Goal: Task Accomplishment & Management: Use online tool/utility

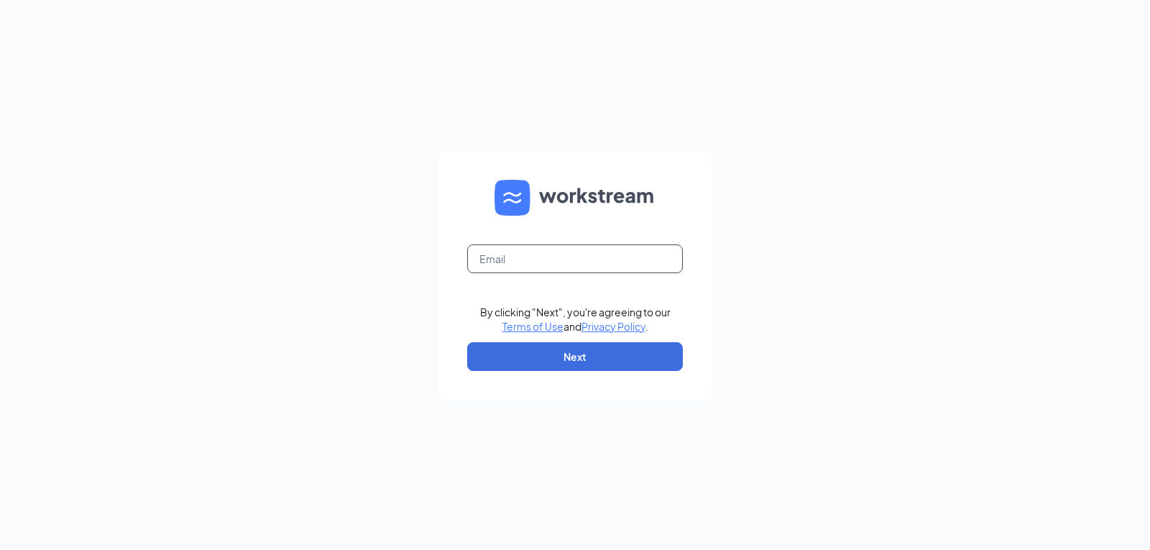
click at [529, 259] on input "text" at bounding box center [575, 258] width 216 height 29
type input "alex.bermand@bojangles.com"
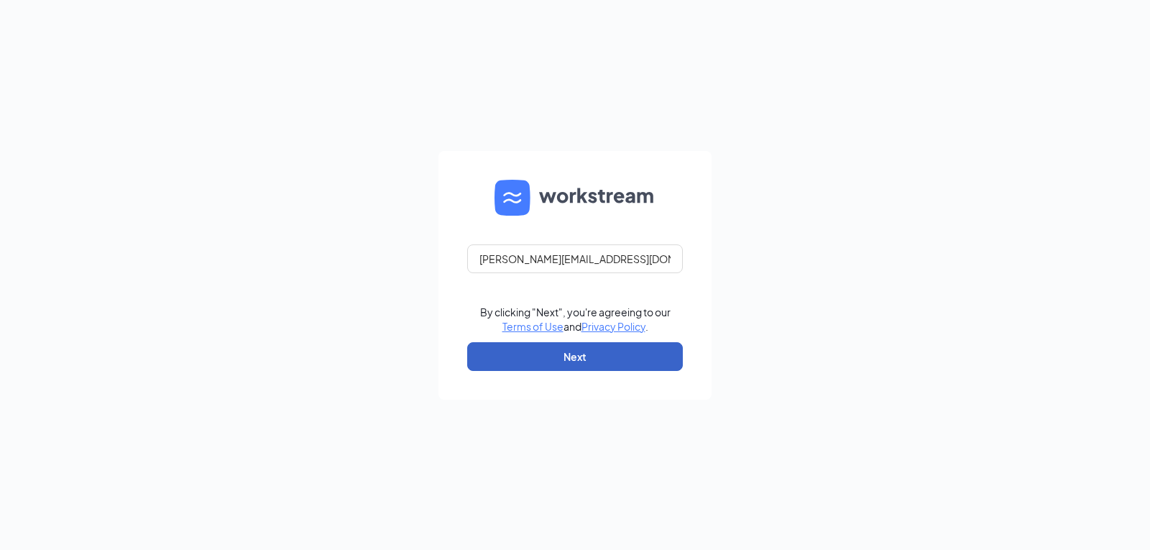
click at [561, 358] on button "Next" at bounding box center [575, 356] width 216 height 29
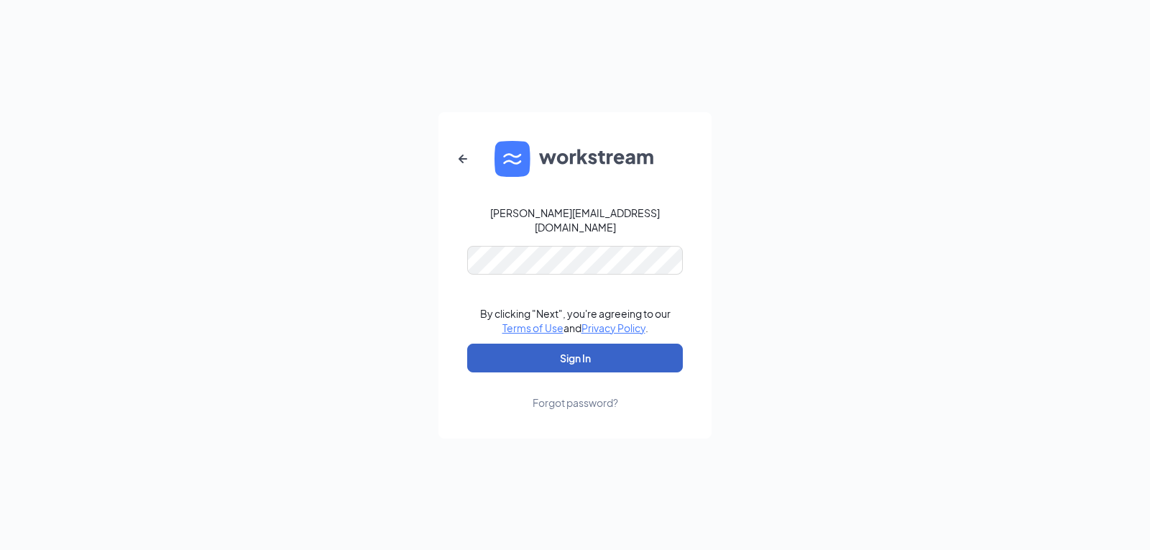
click at [563, 350] on button "Sign In" at bounding box center [575, 358] width 216 height 29
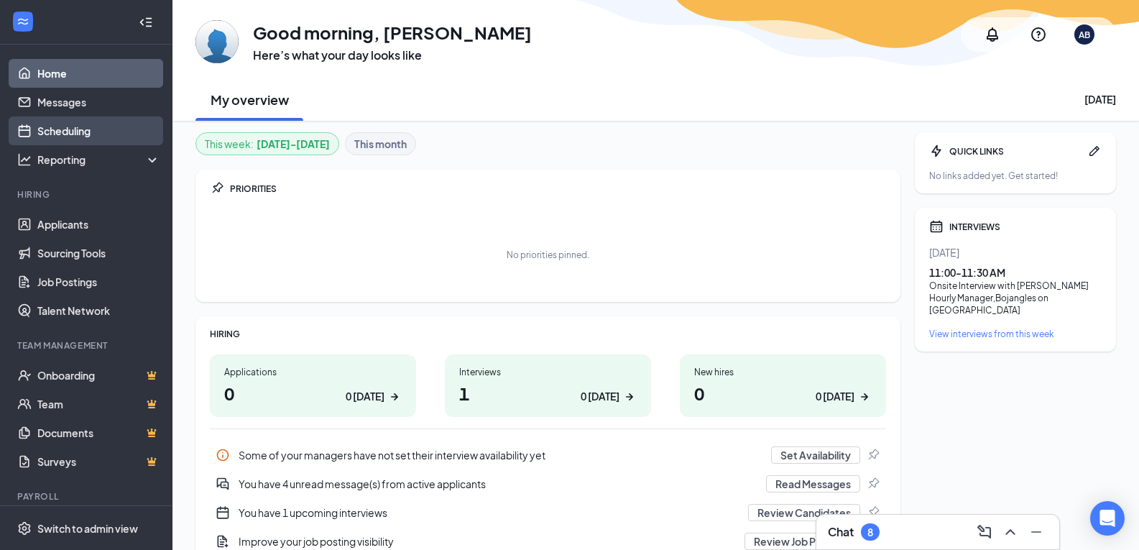
click at [61, 129] on link "Scheduling" at bounding box center [98, 130] width 123 height 29
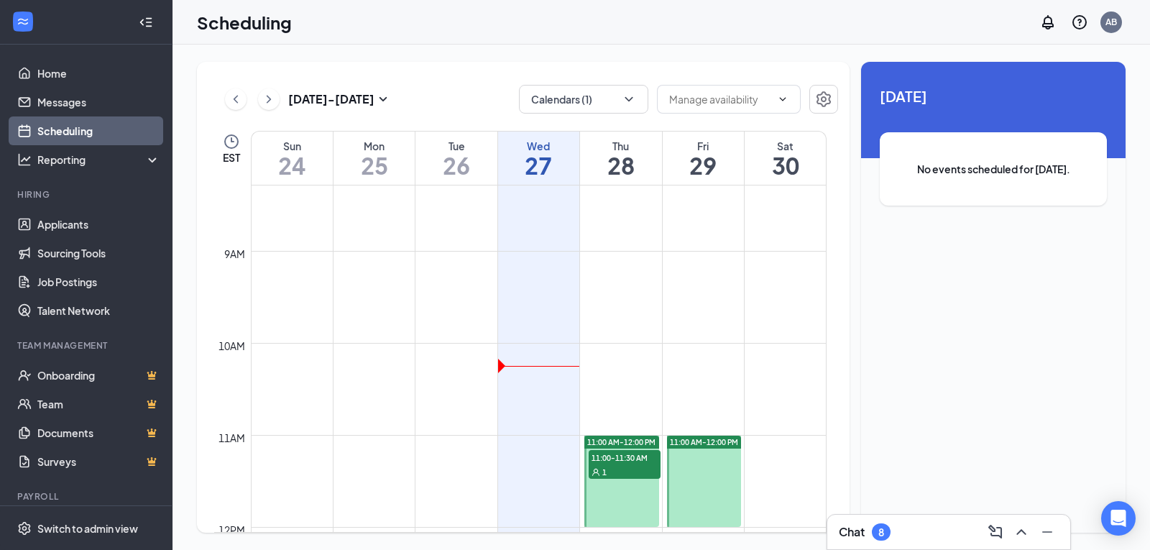
scroll to position [850, 0]
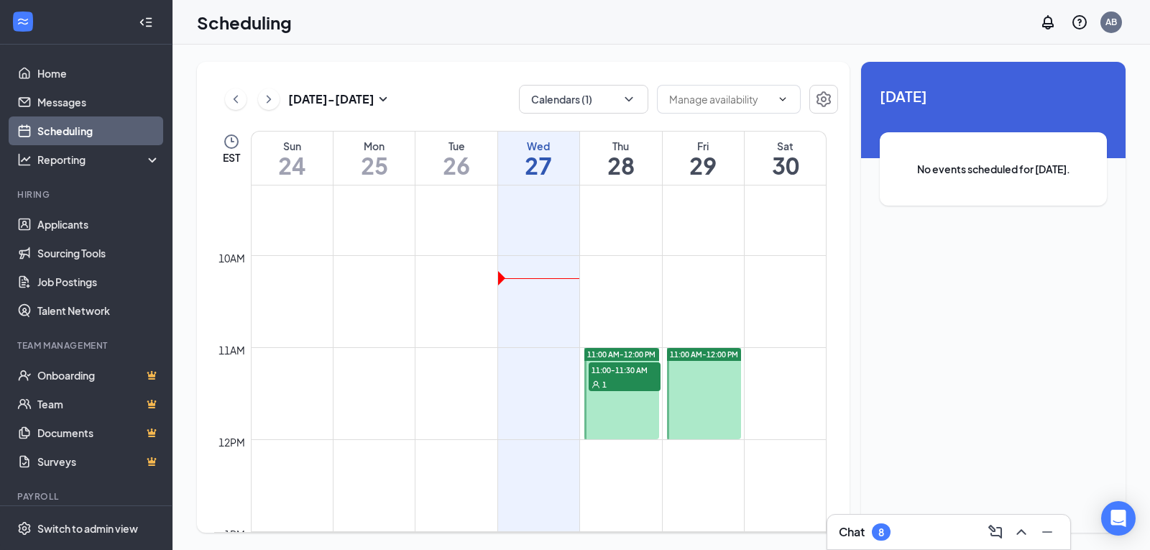
click at [615, 373] on span "11:00-11:30 AM" at bounding box center [625, 369] width 72 height 14
